Goal: Task Accomplishment & Management: Use online tool/utility

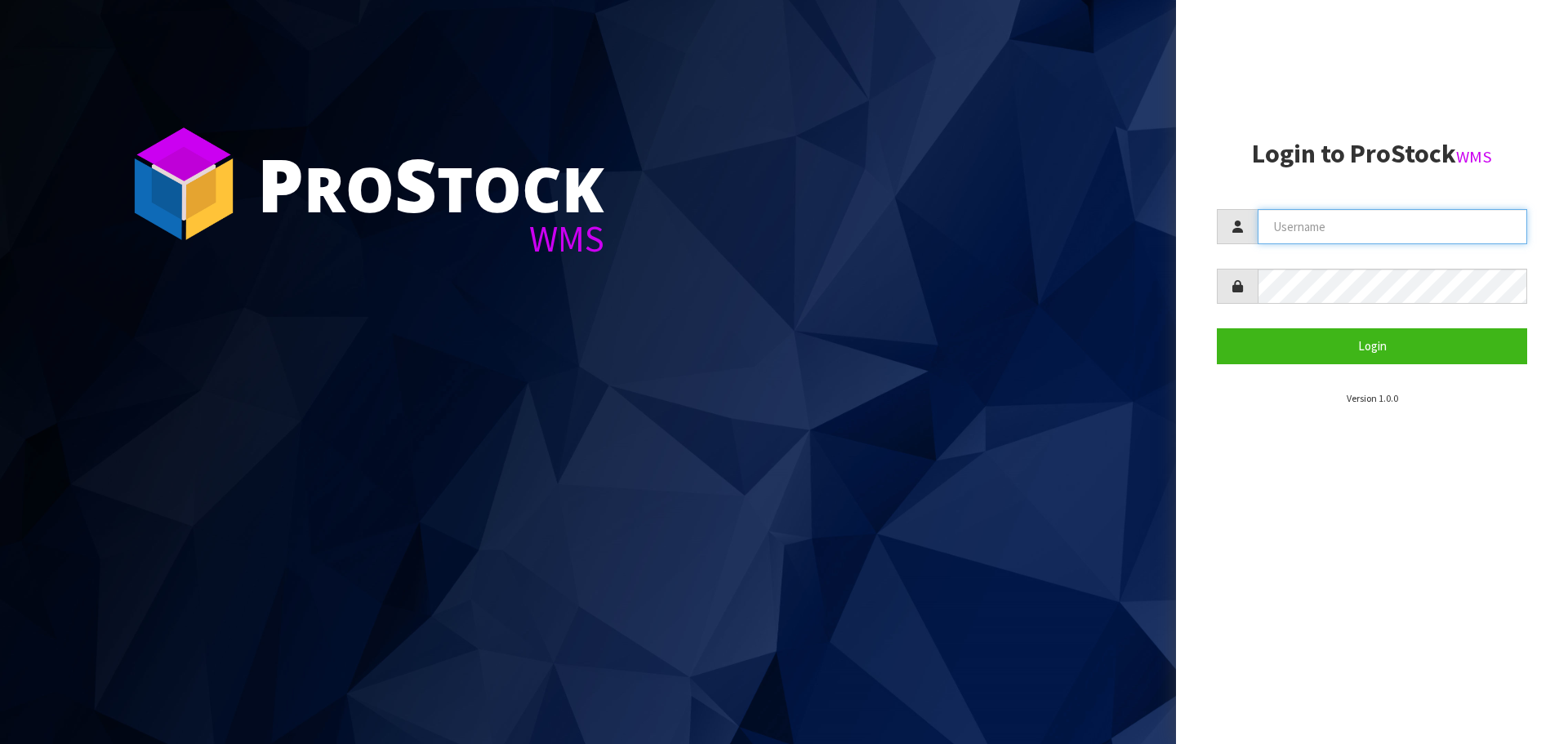
click at [1299, 229] on input "text" at bounding box center [1392, 226] width 270 height 35
type input "PACIFICBIOLOGICS"
click at [1217, 329] on button "Login" at bounding box center [1372, 346] width 311 height 35
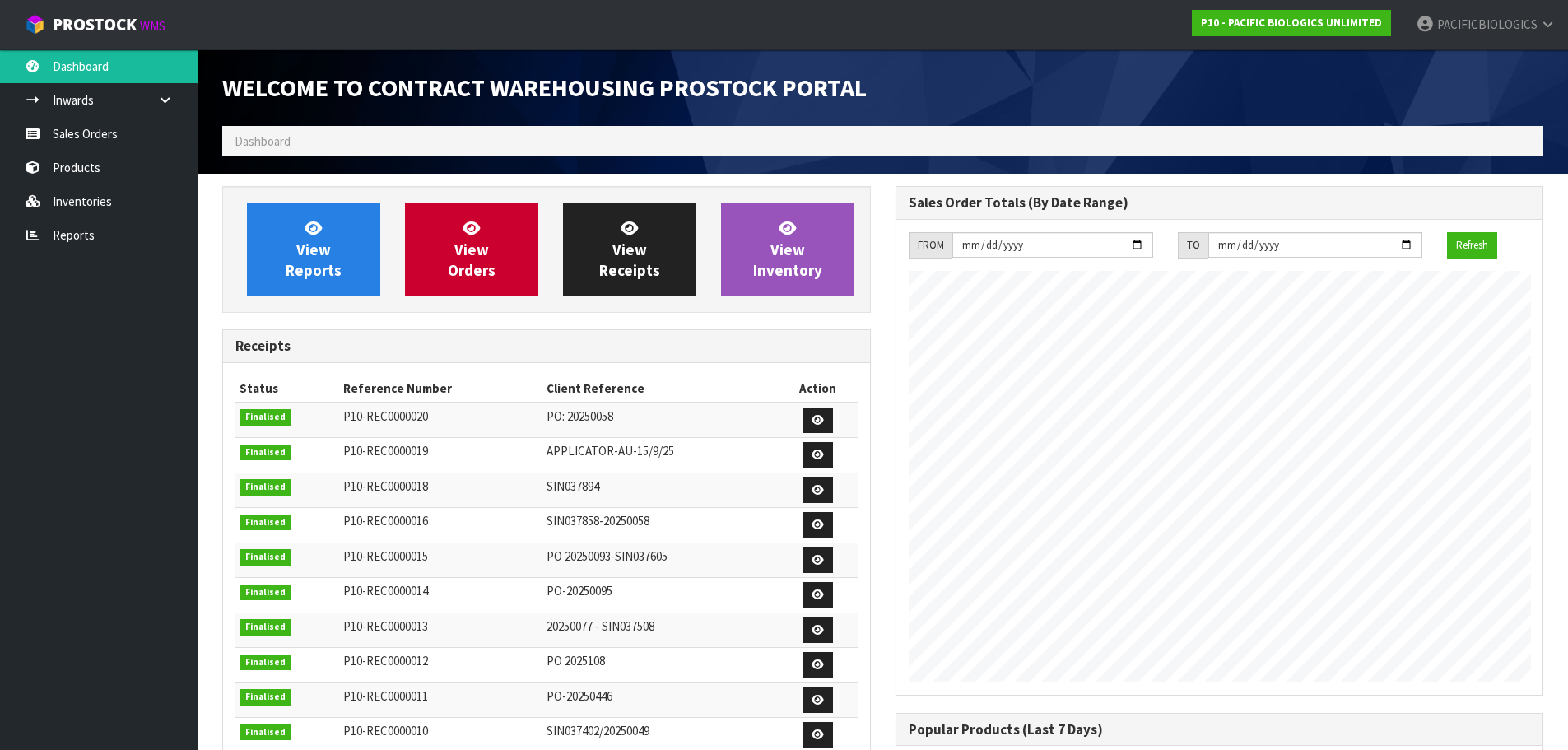
scroll to position [727, 673]
click at [103, 134] on link "Sales Orders" at bounding box center [98, 133] width 198 height 34
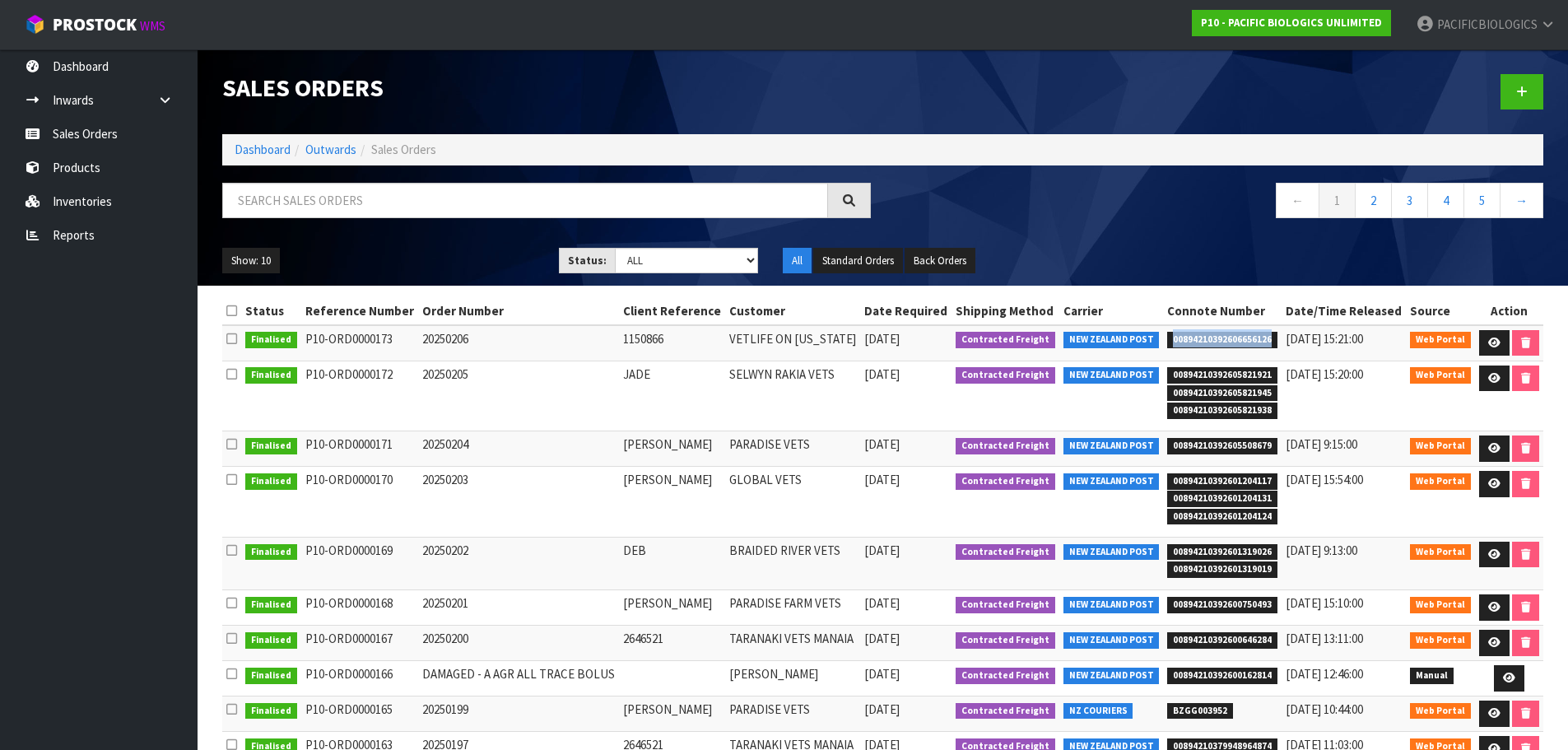
drag, startPoint x: 1270, startPoint y: 346, endPoint x: 1157, endPoint y: 342, distance: 113.1
click at [1157, 342] on tr "Finalised P10-ORD0000173 20250206 1150866 VETLIFE ON [US_STATE] [DATE] Contract…" at bounding box center [882, 343] width 1320 height 35
copy tr "00894210392606656126"
click at [99, 235] on link "Reports" at bounding box center [98, 235] width 198 height 34
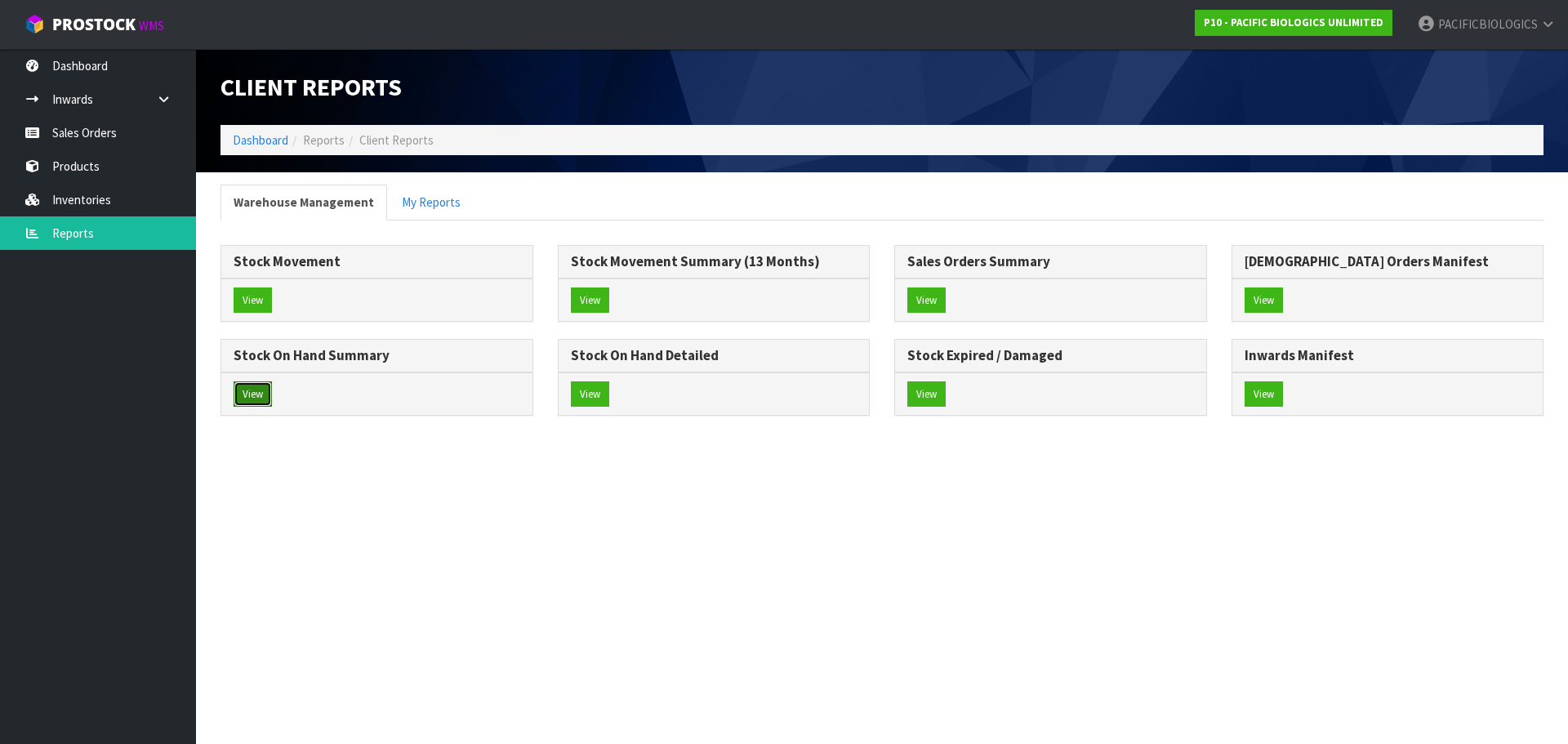
click at [244, 398] on button "View" at bounding box center [252, 395] width 39 height 27
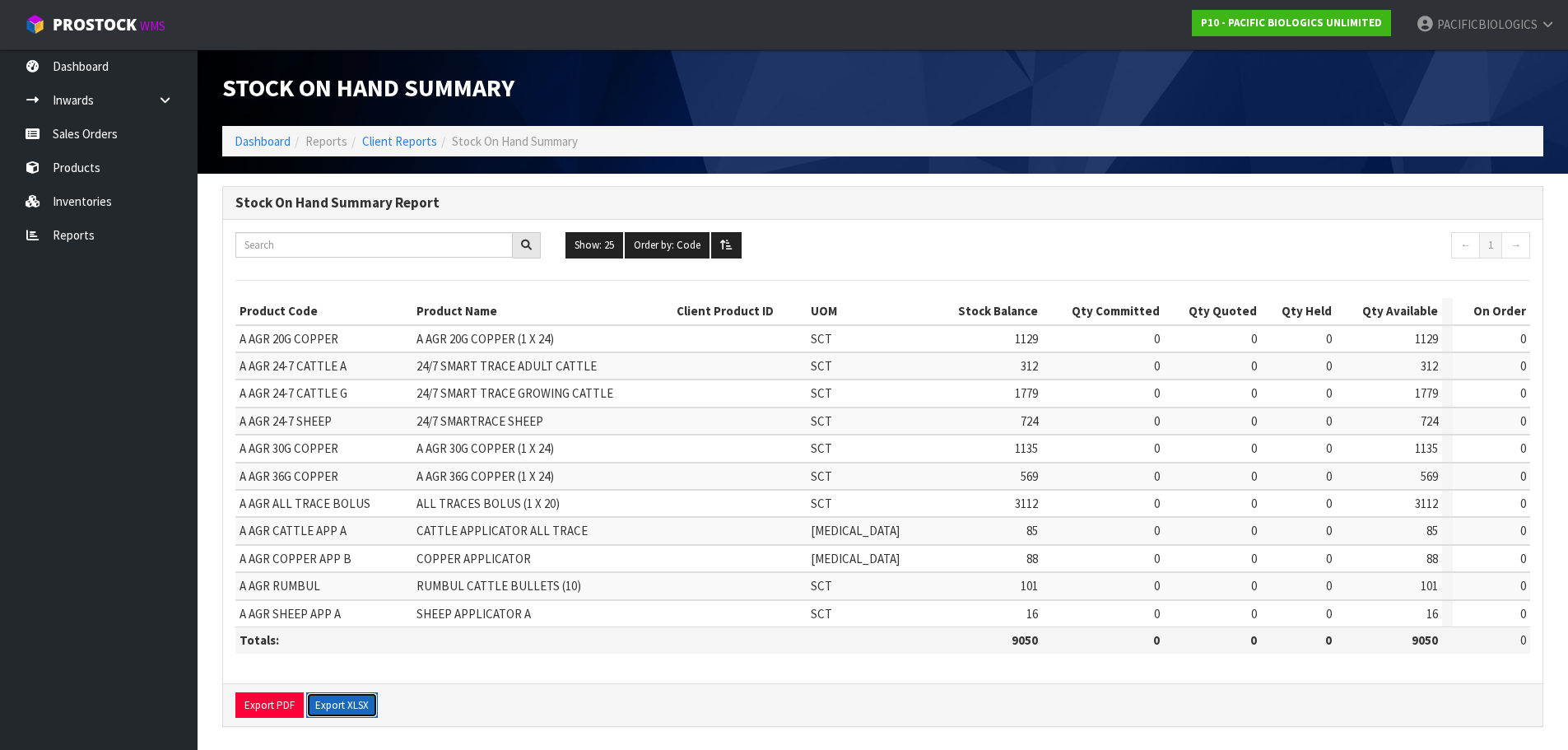
click at [350, 710] on button "Export XLSX" at bounding box center [342, 705] width 72 height 27
